Goal: Information Seeking & Learning: Check status

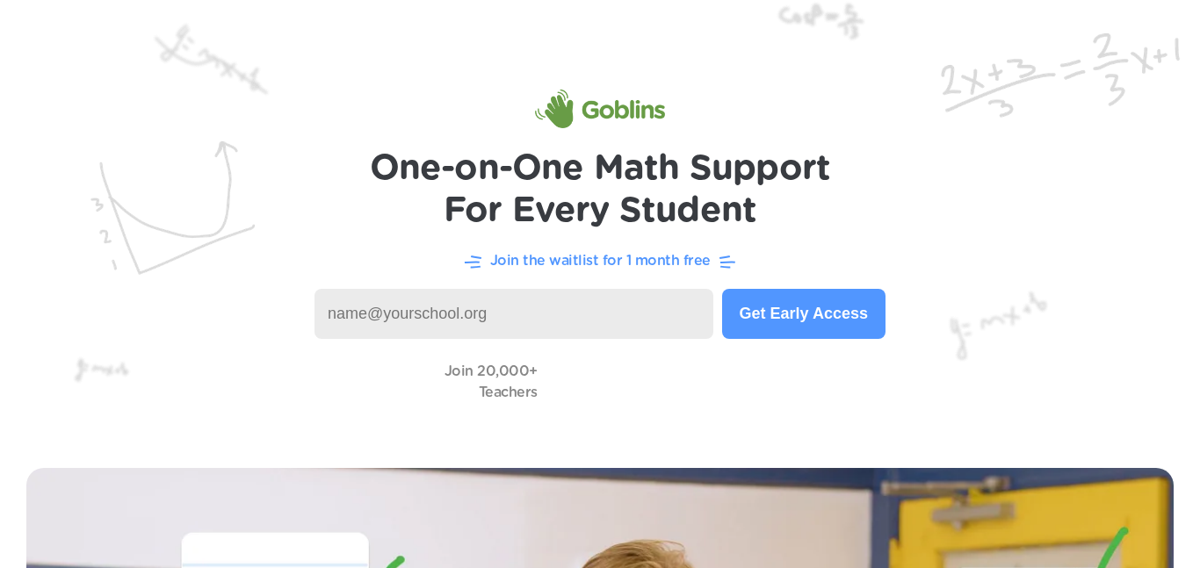
click at [596, 320] on input at bounding box center [513, 314] width 399 height 50
type input "[EMAIL_ADDRESS][DOMAIN_NAME]"
click at [448, 321] on input at bounding box center [508, 314] width 388 height 50
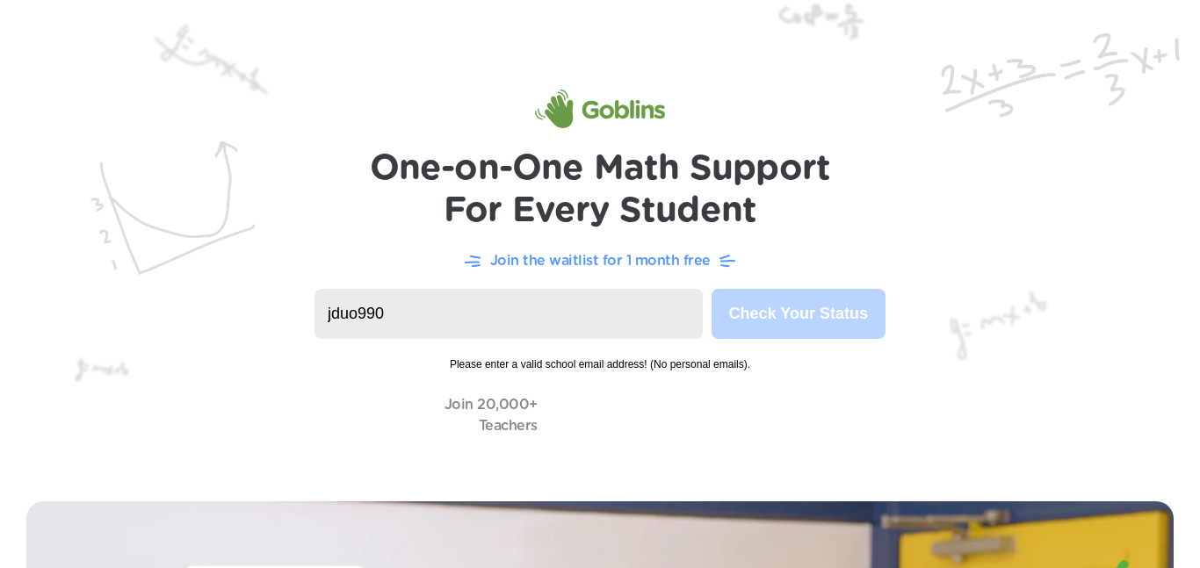
click at [499, 330] on input "jduo990" at bounding box center [508, 314] width 388 height 50
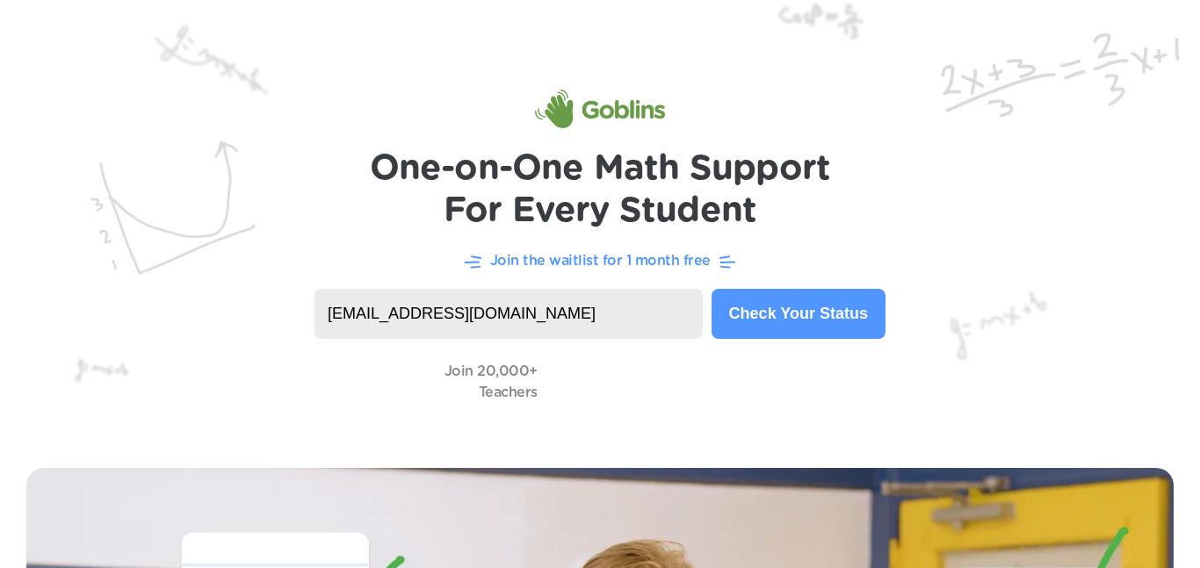
click at [577, 318] on input "[EMAIL_ADDRESS][DOMAIN_NAME]" at bounding box center [508, 314] width 388 height 50
paste input "jduo990@learner.dvusd."
click at [577, 318] on input "jduo990@learner.dvusd.jduo990@[DOMAIN_NAME]" at bounding box center [508, 314] width 388 height 50
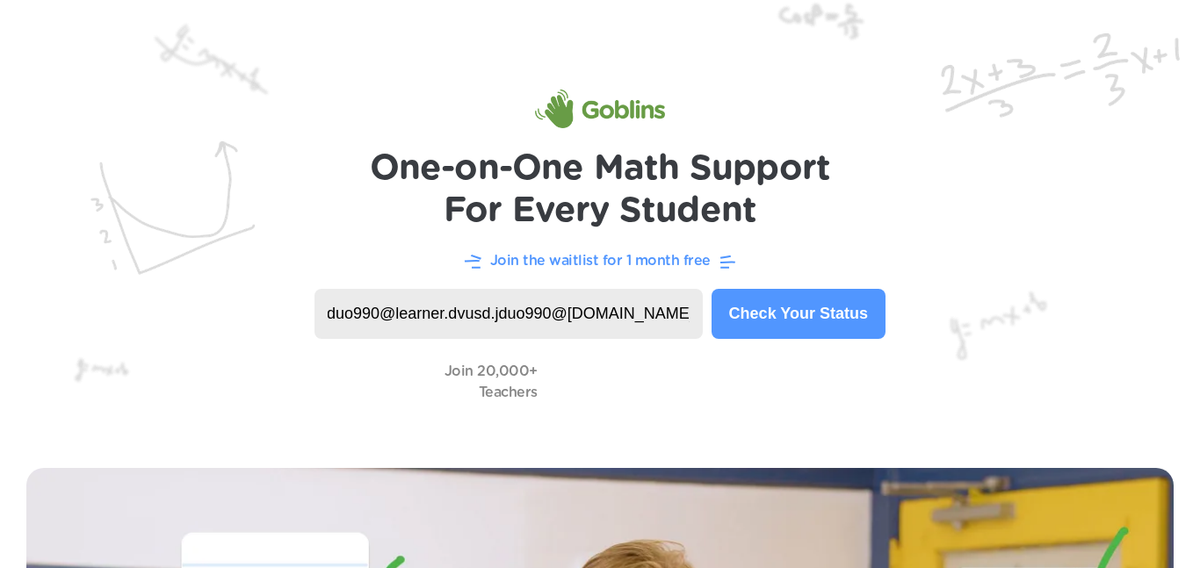
click at [577, 318] on input "jduo990@learner.dvusd.jduo990@[DOMAIN_NAME]" at bounding box center [508, 314] width 388 height 50
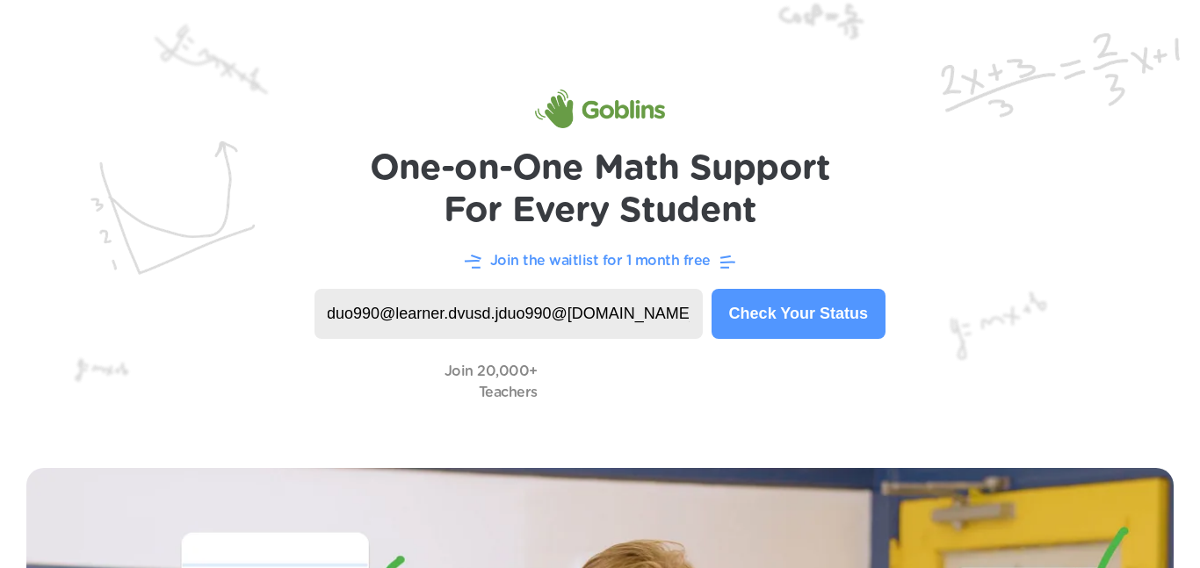
paste input
type input "[EMAIL_ADDRESS][DOMAIN_NAME]"
click at [761, 321] on button "Check Your Status" at bounding box center [799, 314] width 174 height 50
